Goal: Information Seeking & Learning: Learn about a topic

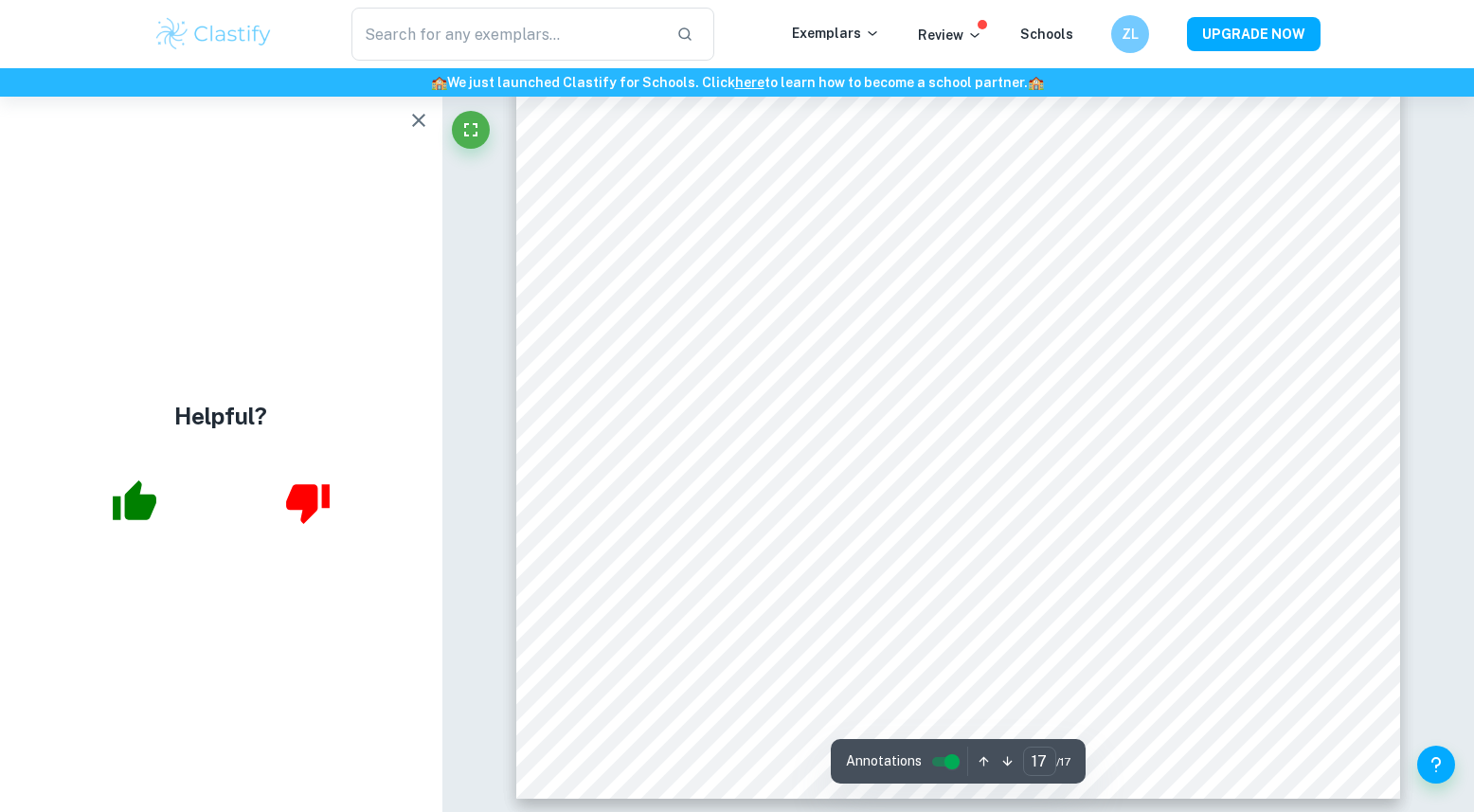
scroll to position [21292, 0]
click at [416, 122] on icon "button" at bounding box center [418, 120] width 13 height 13
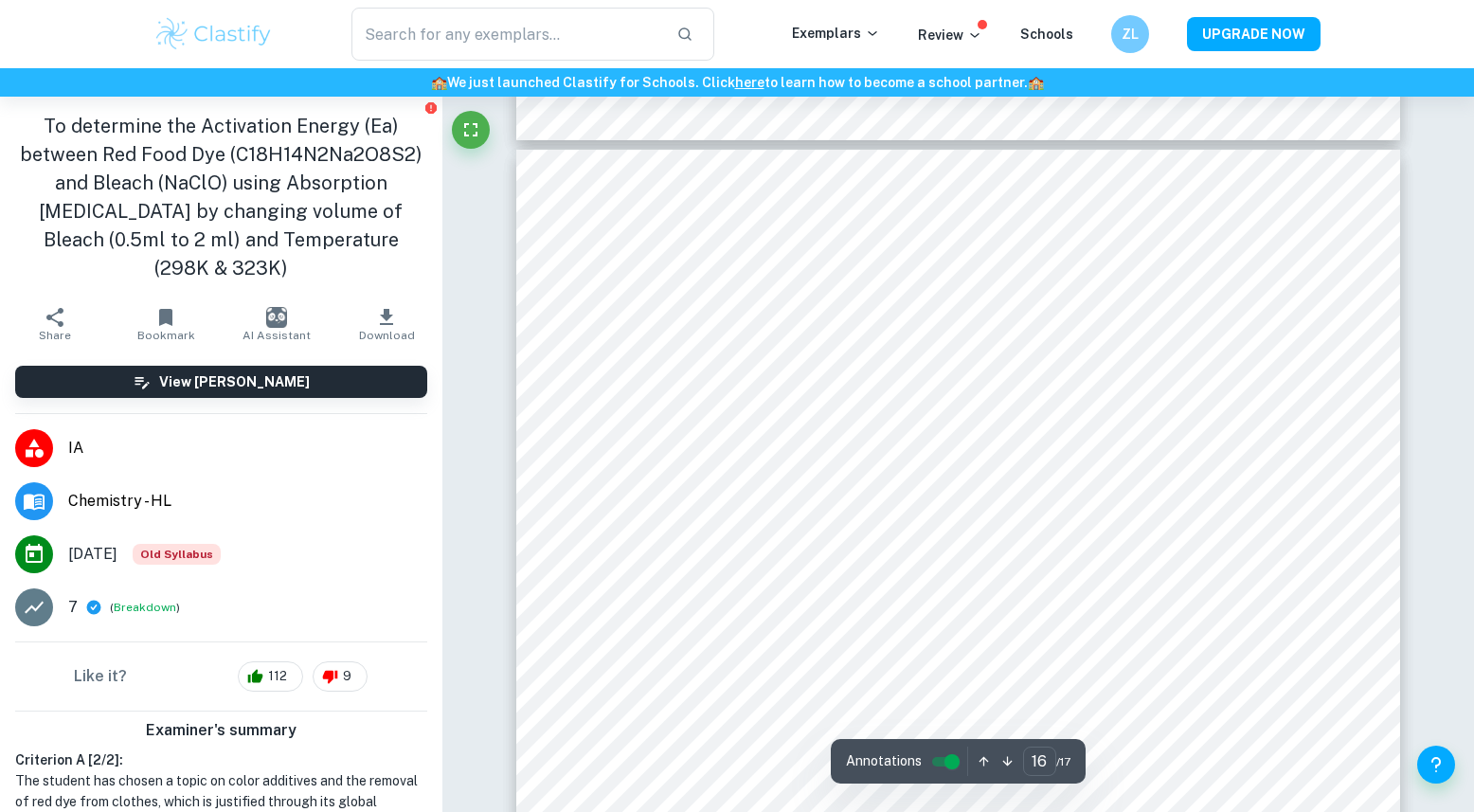
scroll to position [19439, 0]
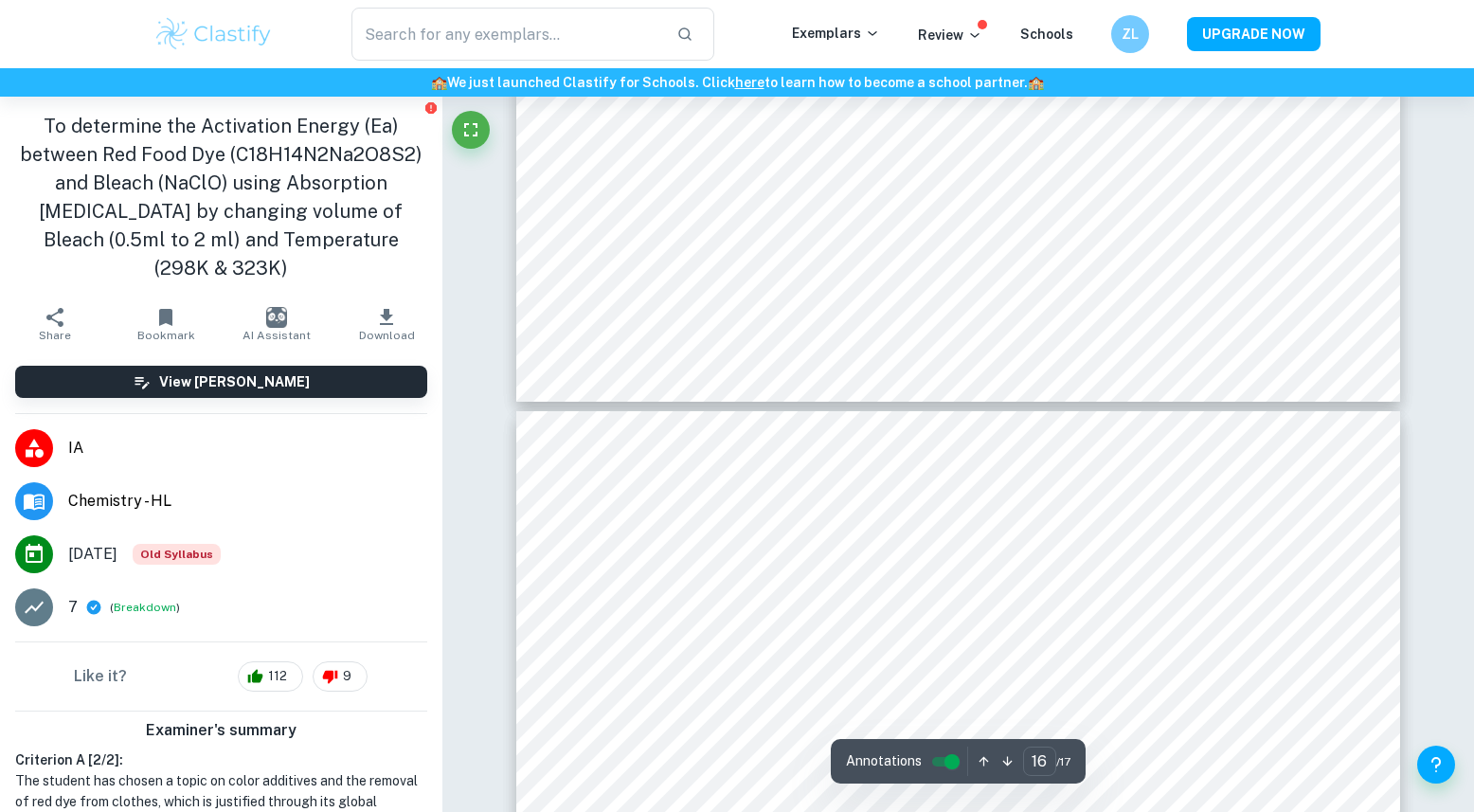
type input "15"
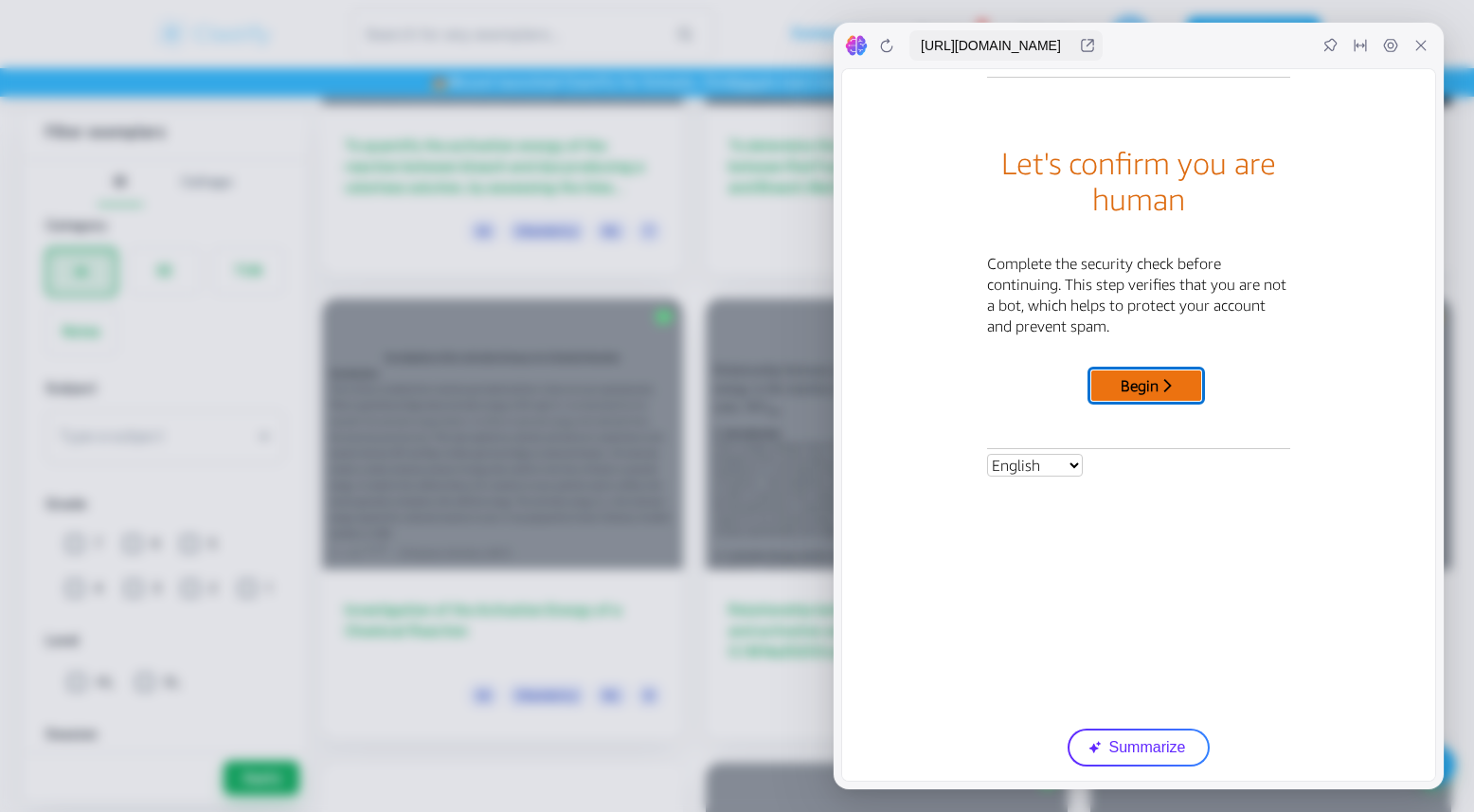
click at [1164, 381] on button "Begin" at bounding box center [1145, 385] width 110 height 31
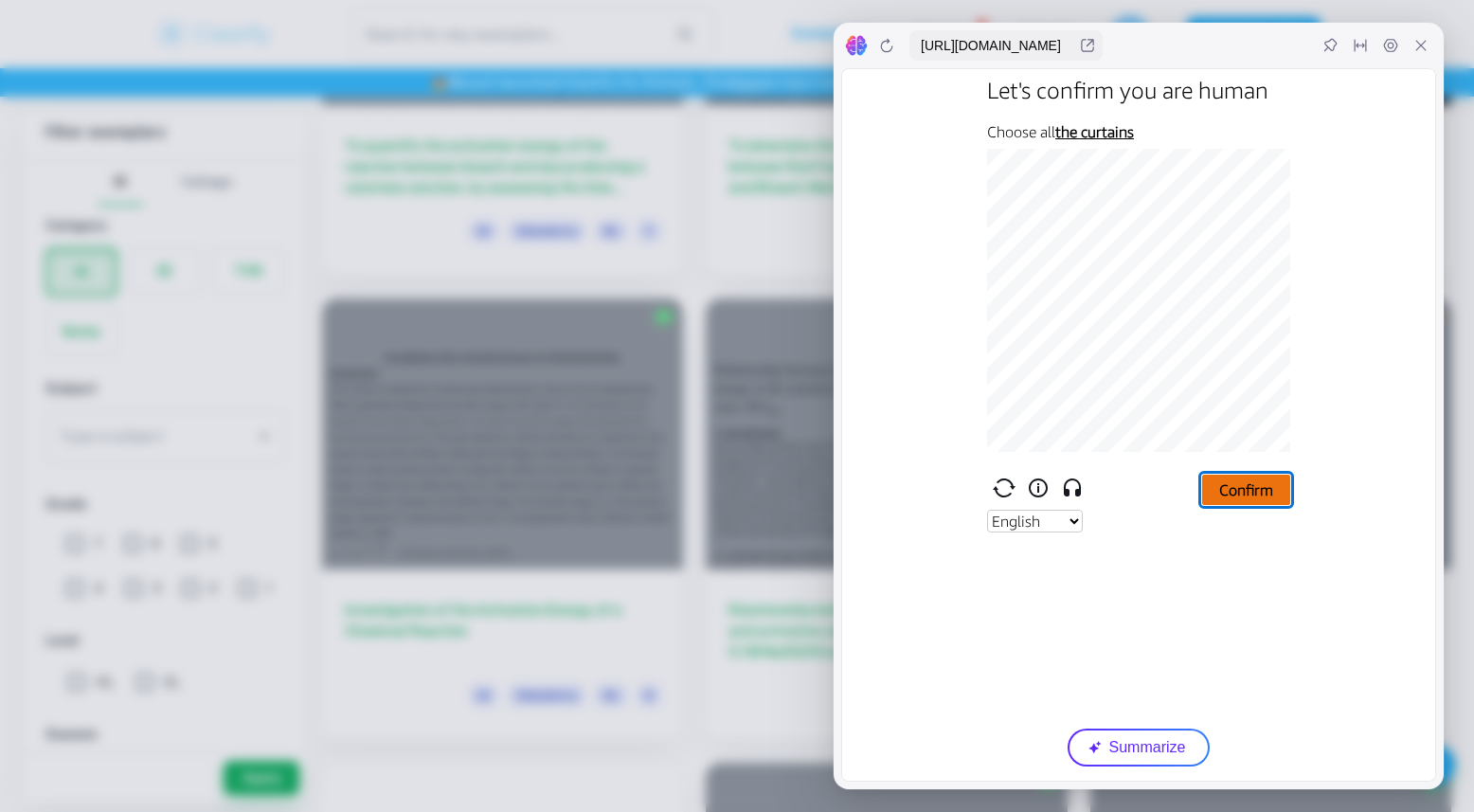
click at [1225, 491] on button "Confirm" at bounding box center [1246, 489] width 88 height 31
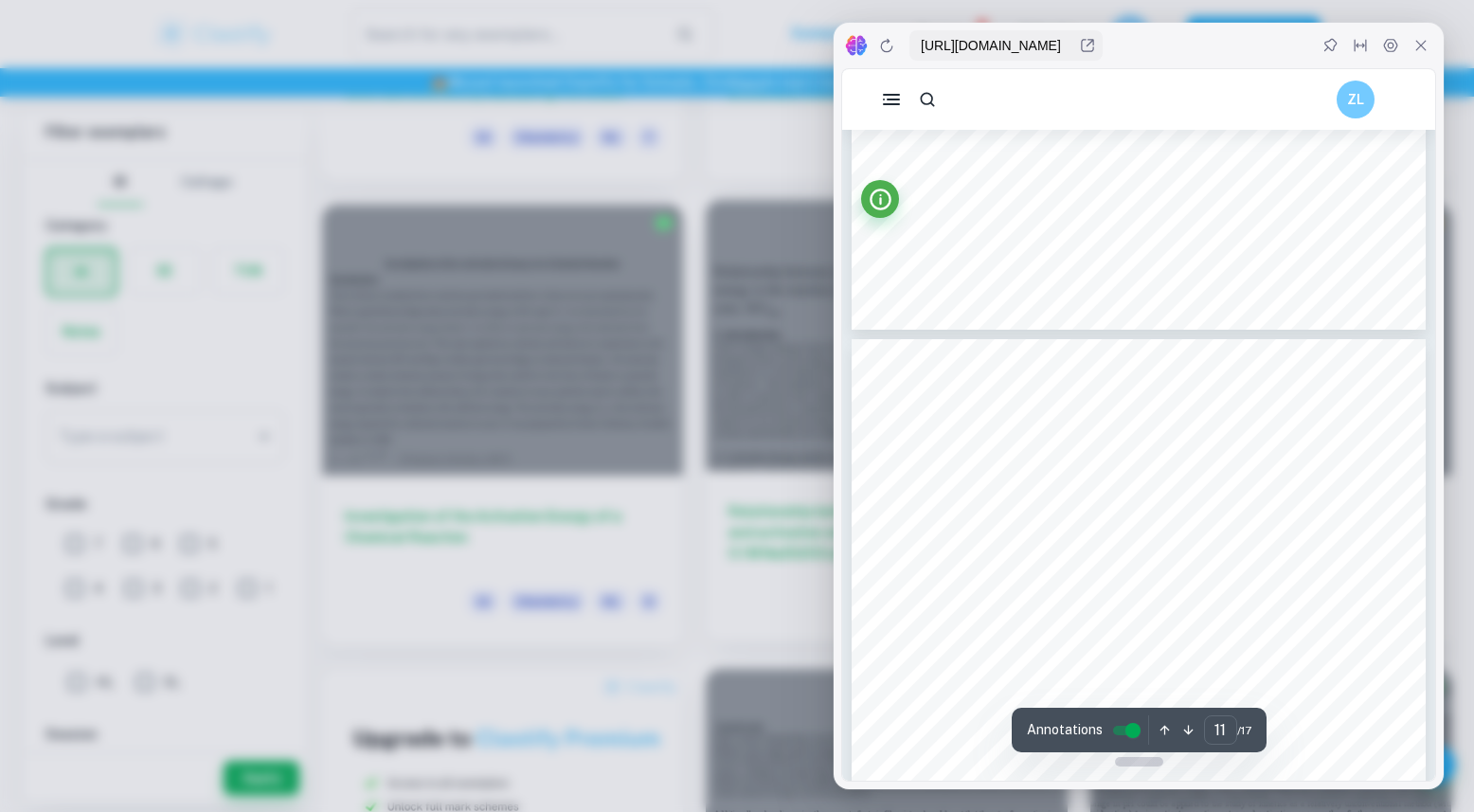
scroll to position [8273, 0]
type input "10"
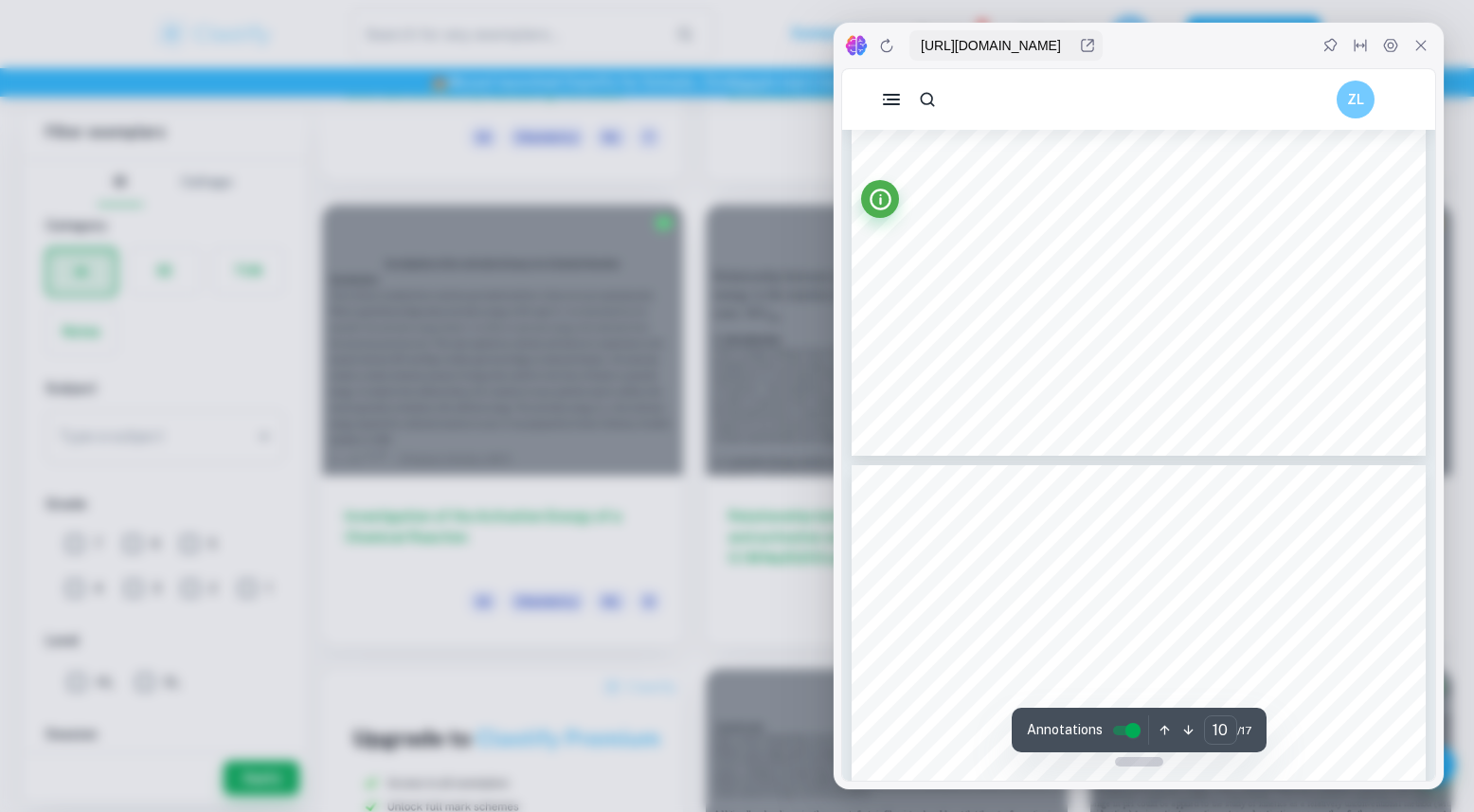
click at [758, 36] on div "​" at bounding box center [532, 35] width 518 height 53
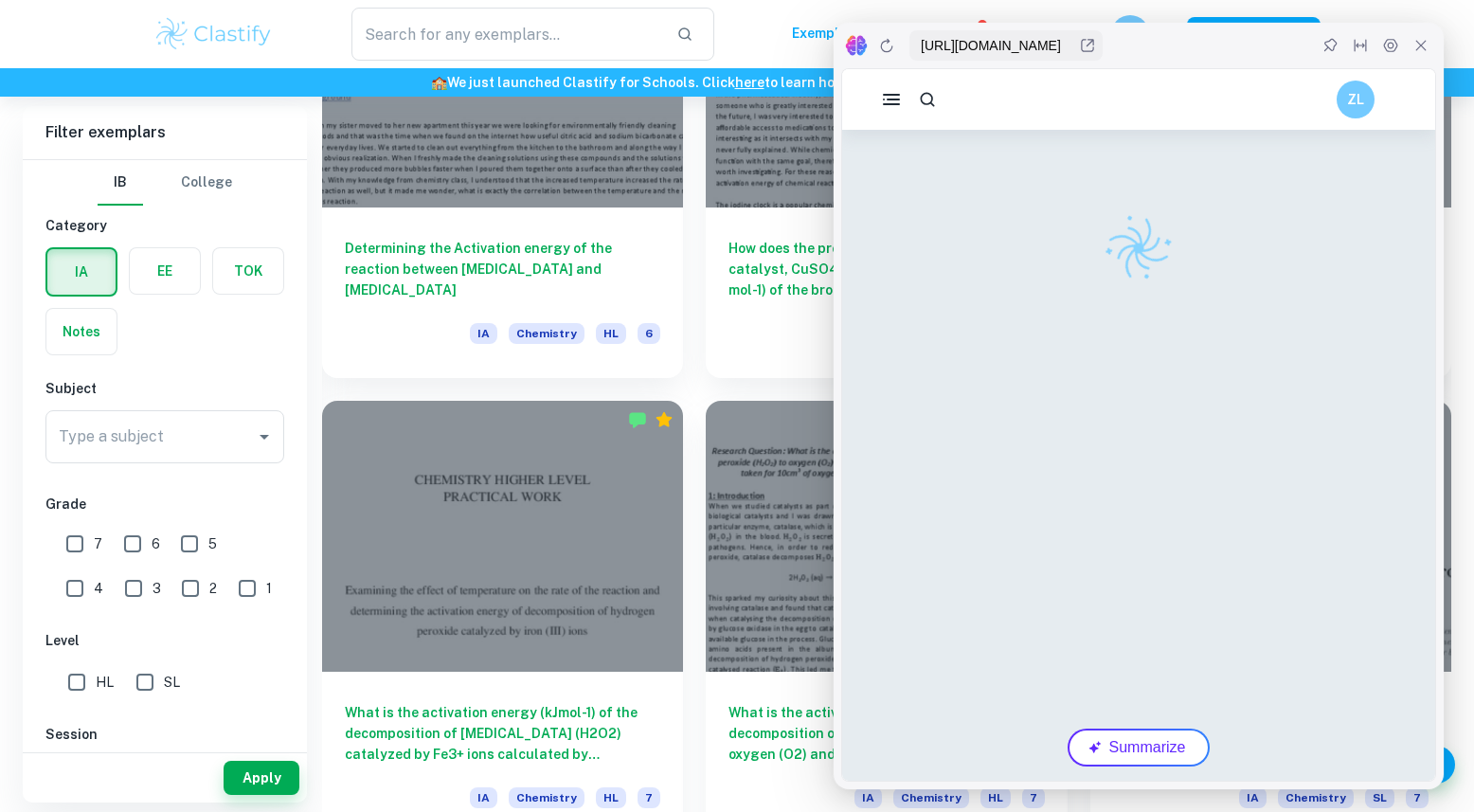
scroll to position [2108, 0]
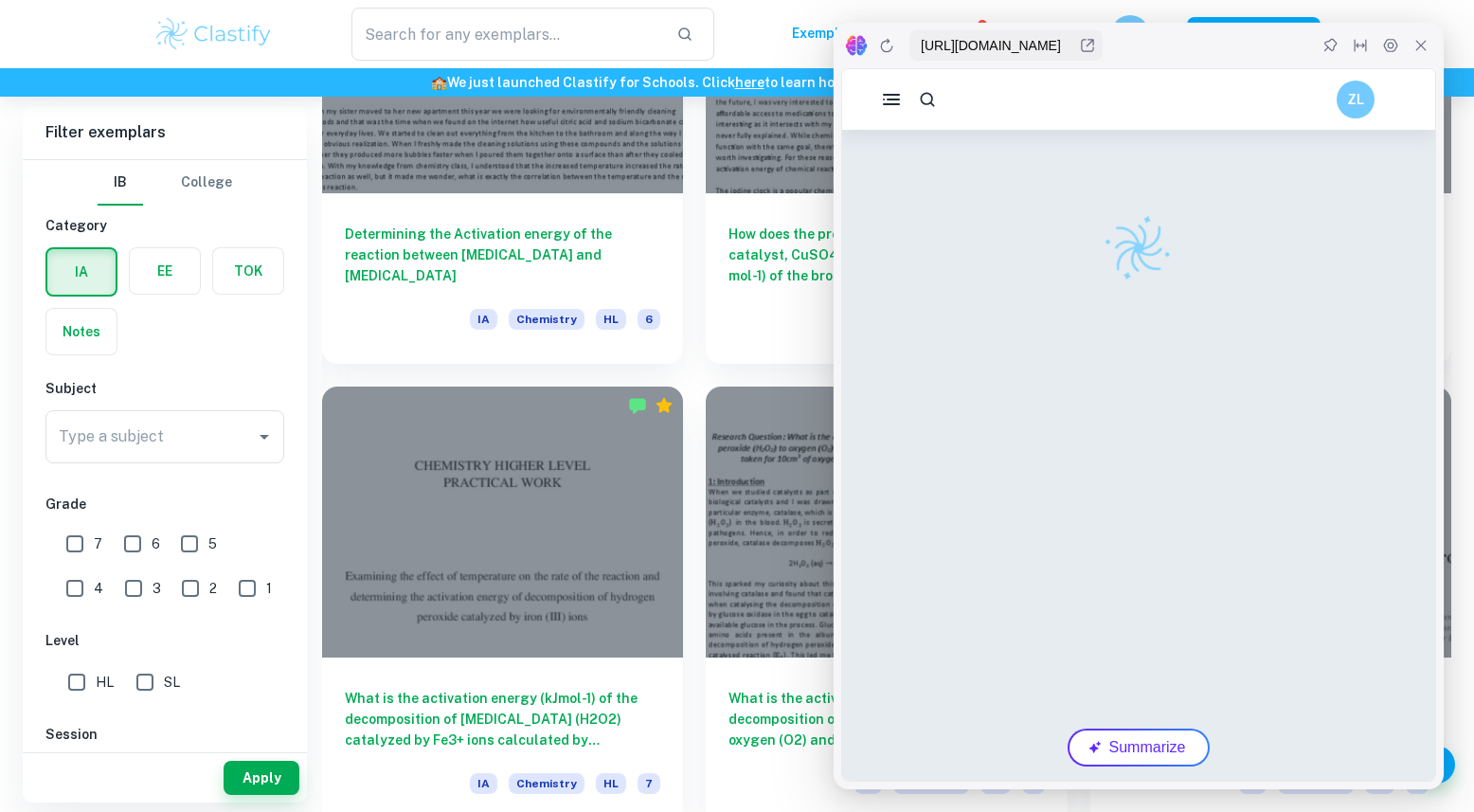
drag, startPoint x: 563, startPoint y: 513, endPoint x: 923, endPoint y: 1, distance: 625.9
click at [693, 272] on div "How does the presence of a catalyst (no catalyst, CuSO4) aûect the activa;on en…" at bounding box center [874, 131] width 383 height 464
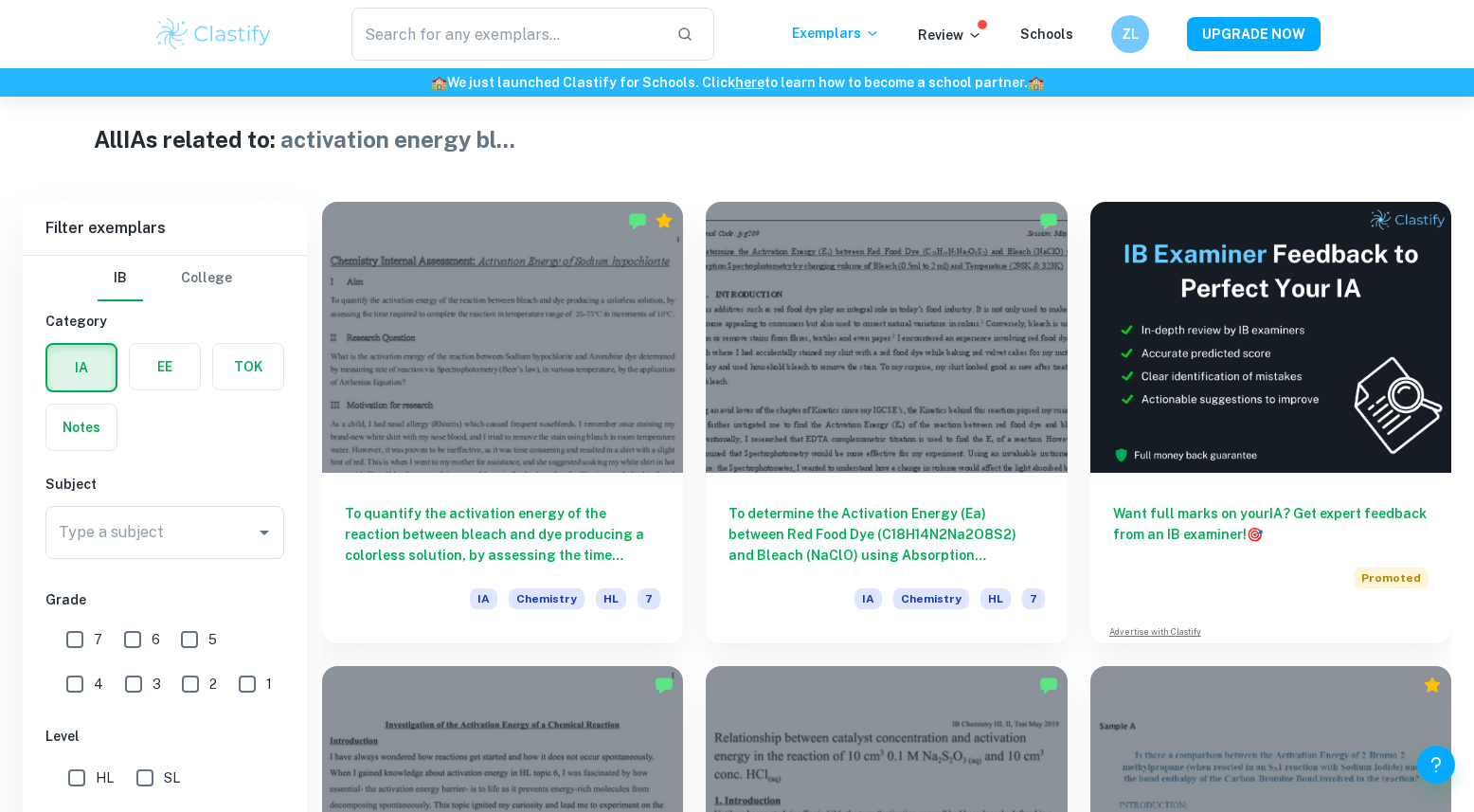
scroll to position [623, 0]
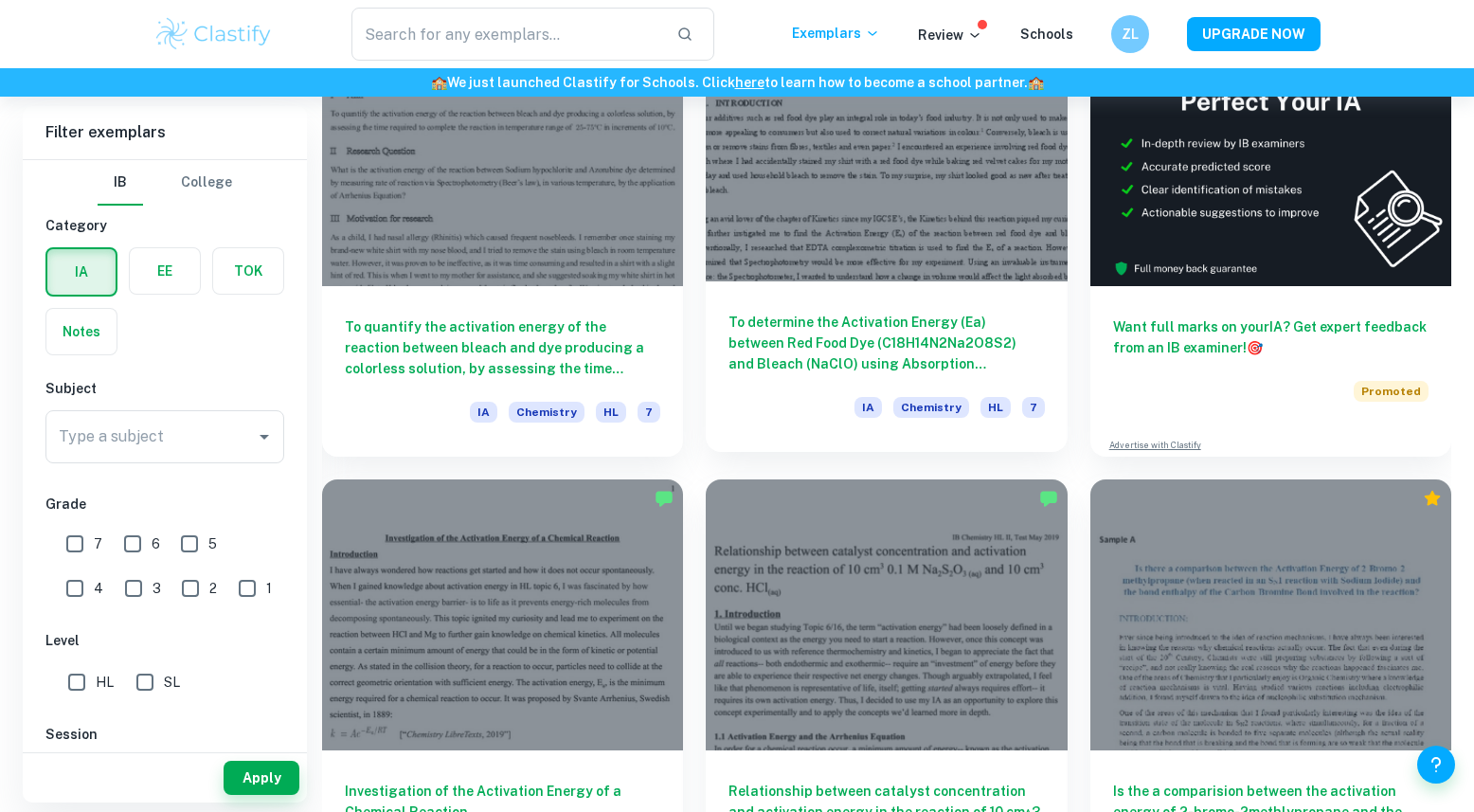
click at [792, 343] on h6 "To determine the Activation Energy (Ea) between Red Food Dye (C18H14N2Na2O8S2) …" at bounding box center [885, 342] width 315 height 62
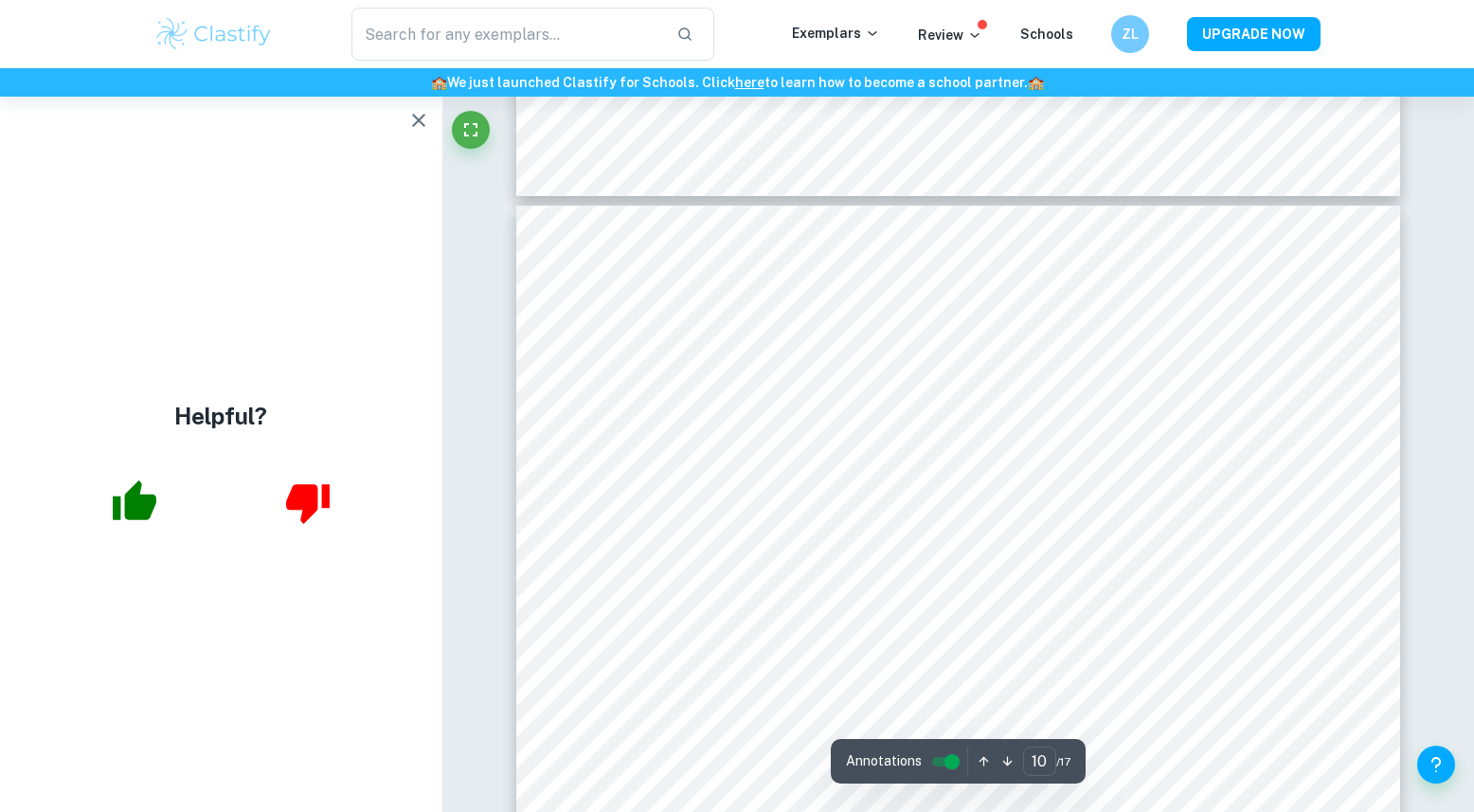
scroll to position [11681, 0]
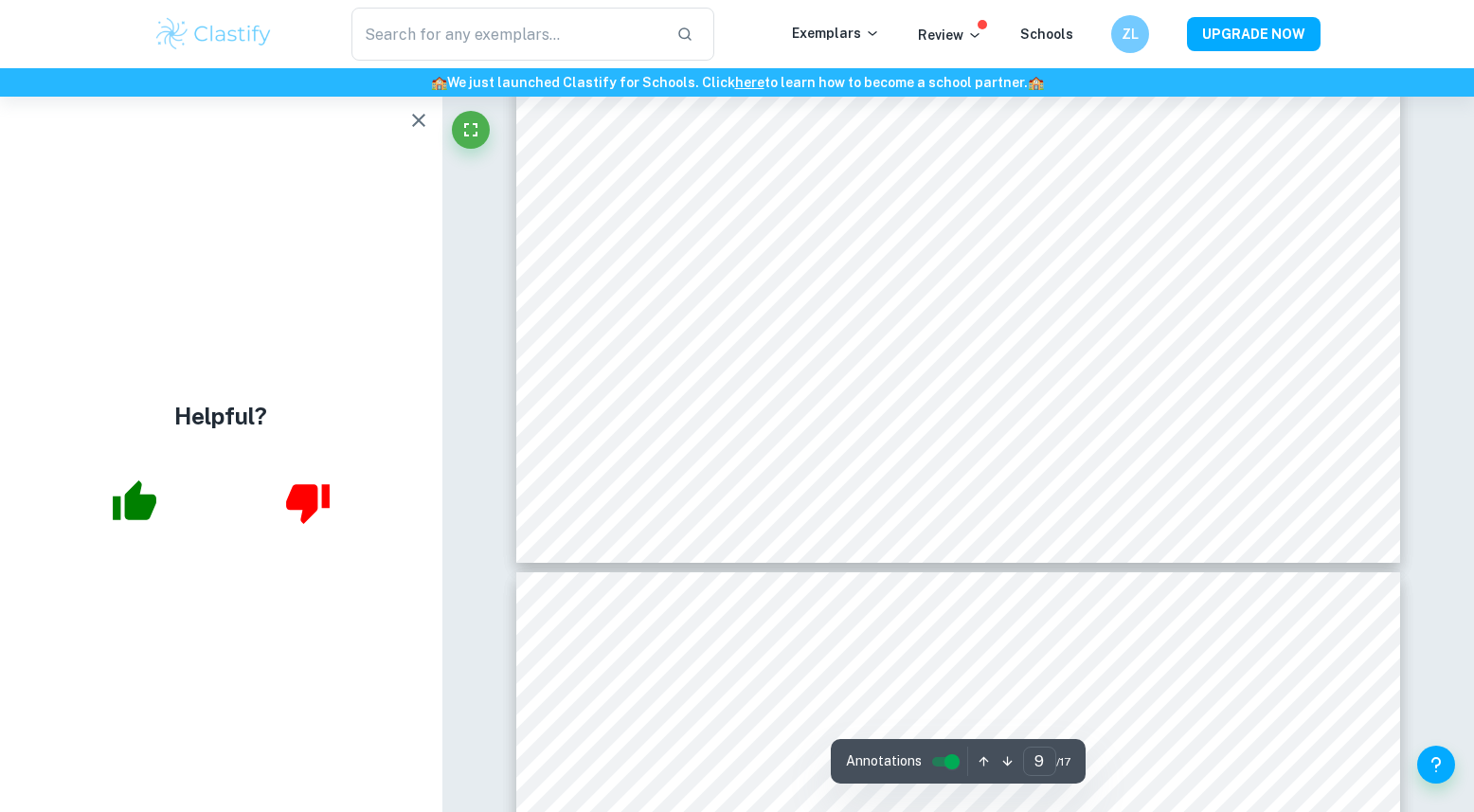
type input "10"
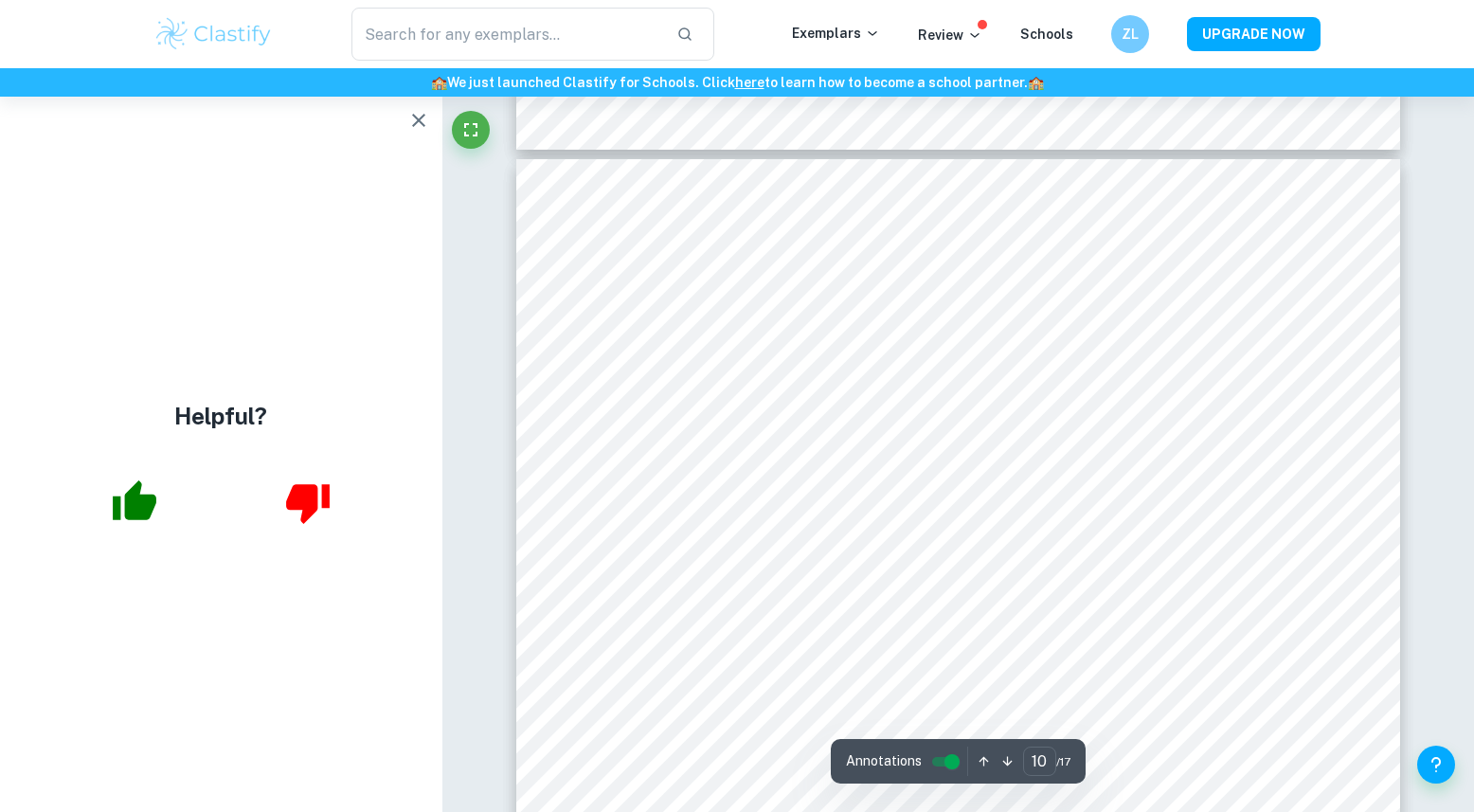
scroll to position [11770, 0]
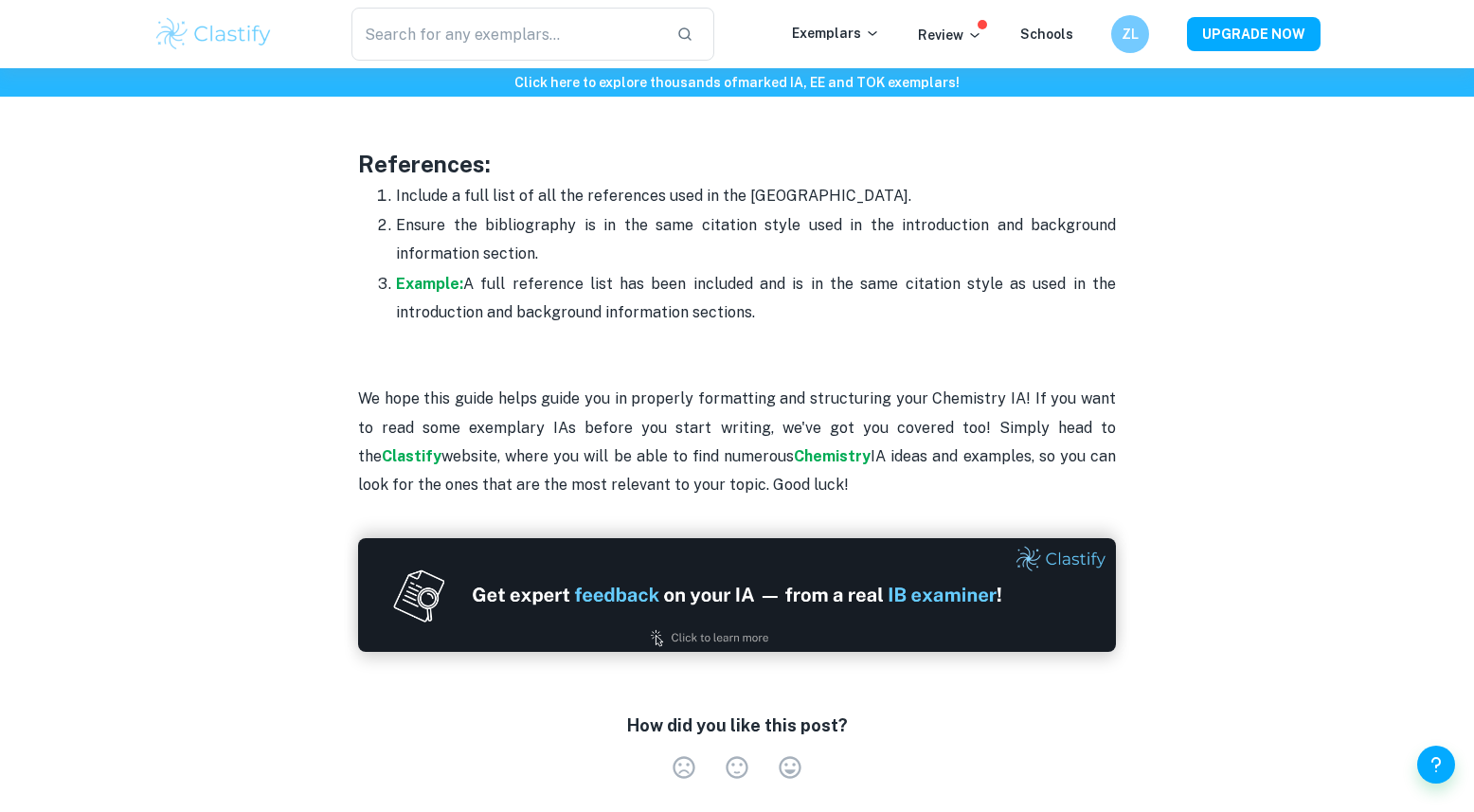
scroll to position [5581, 0]
